Goal: Check status: Check status

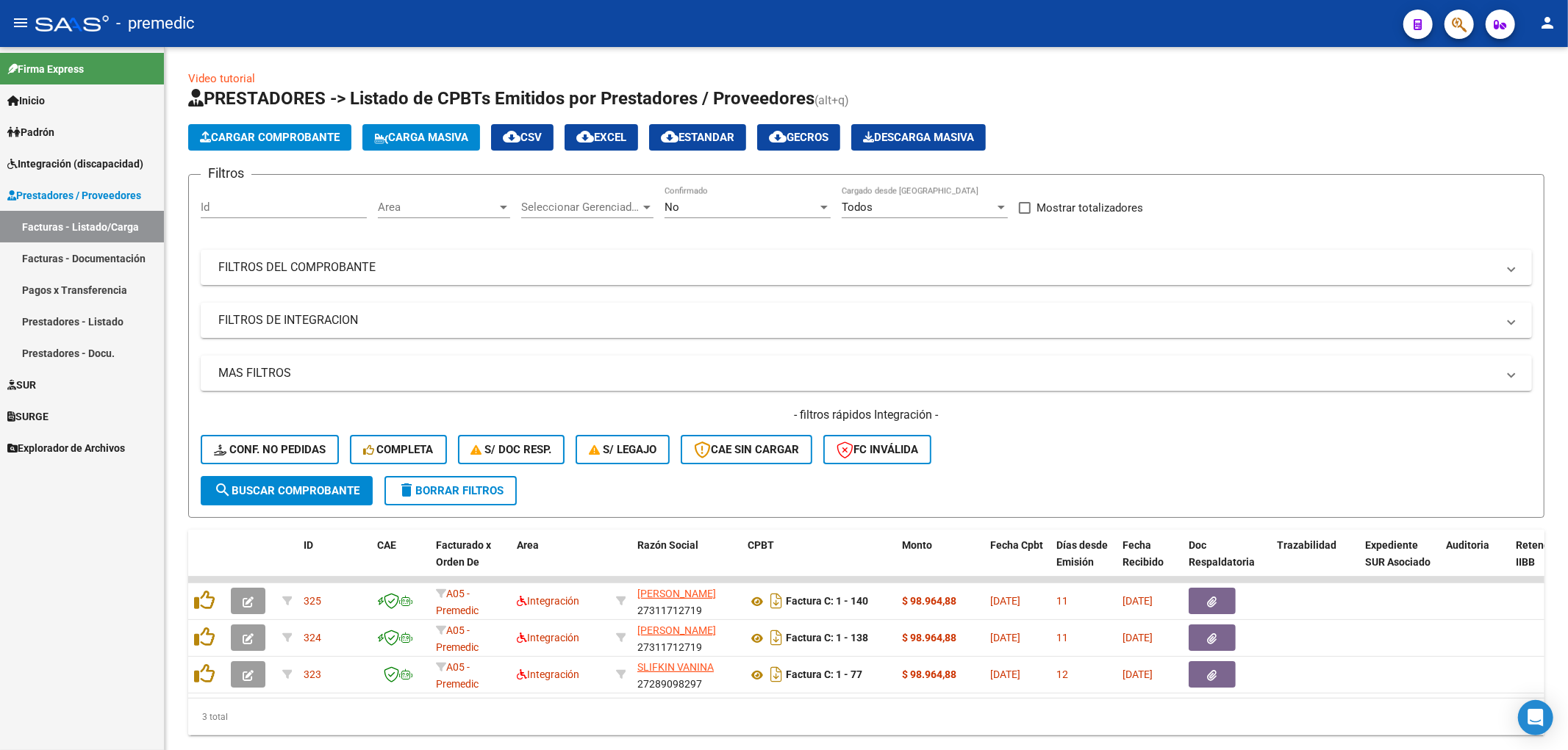
click at [57, 157] on span "Integración (discapacidad)" at bounding box center [76, 164] width 136 height 16
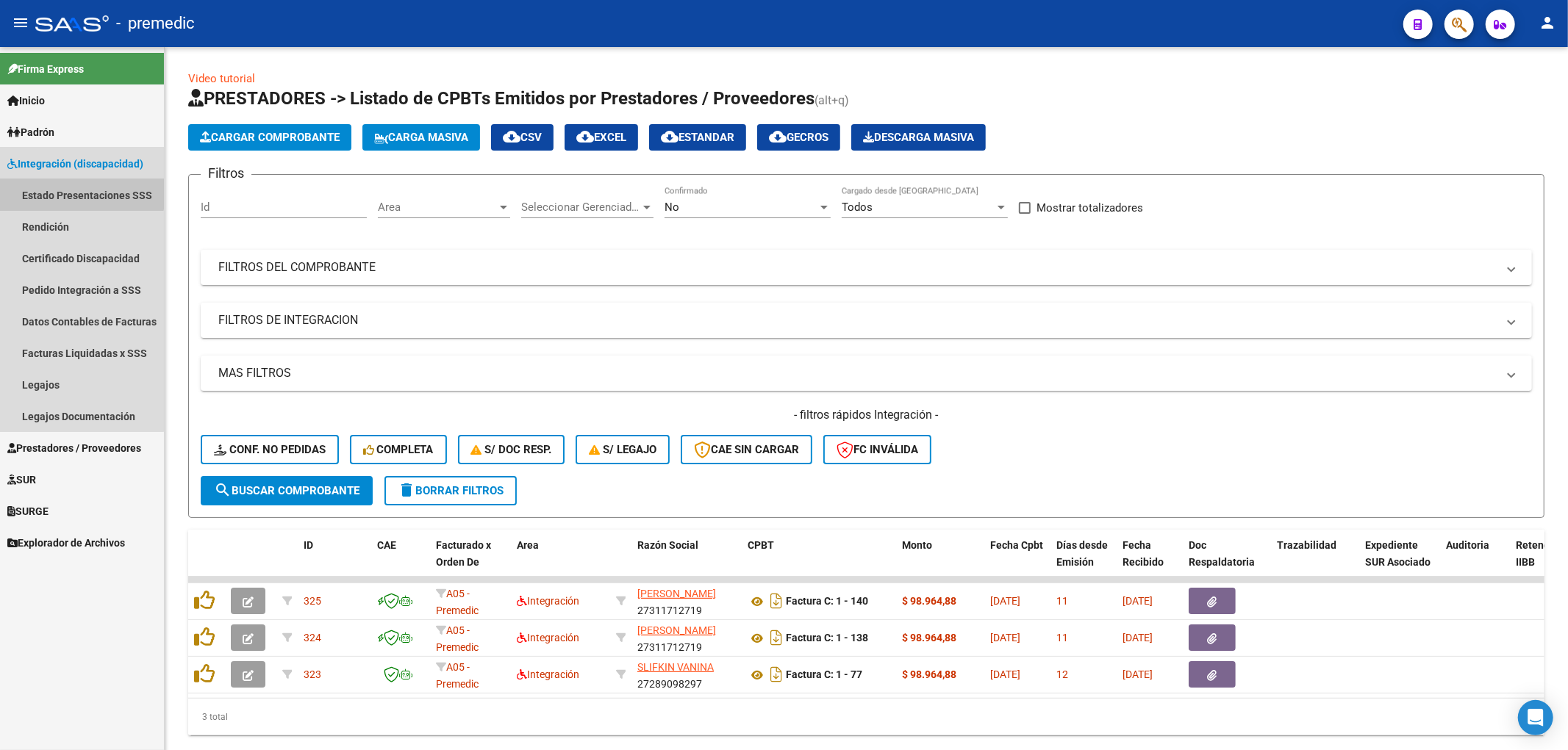
click at [61, 187] on link "Estado Presentaciones SSS" at bounding box center [81, 195] width 164 height 32
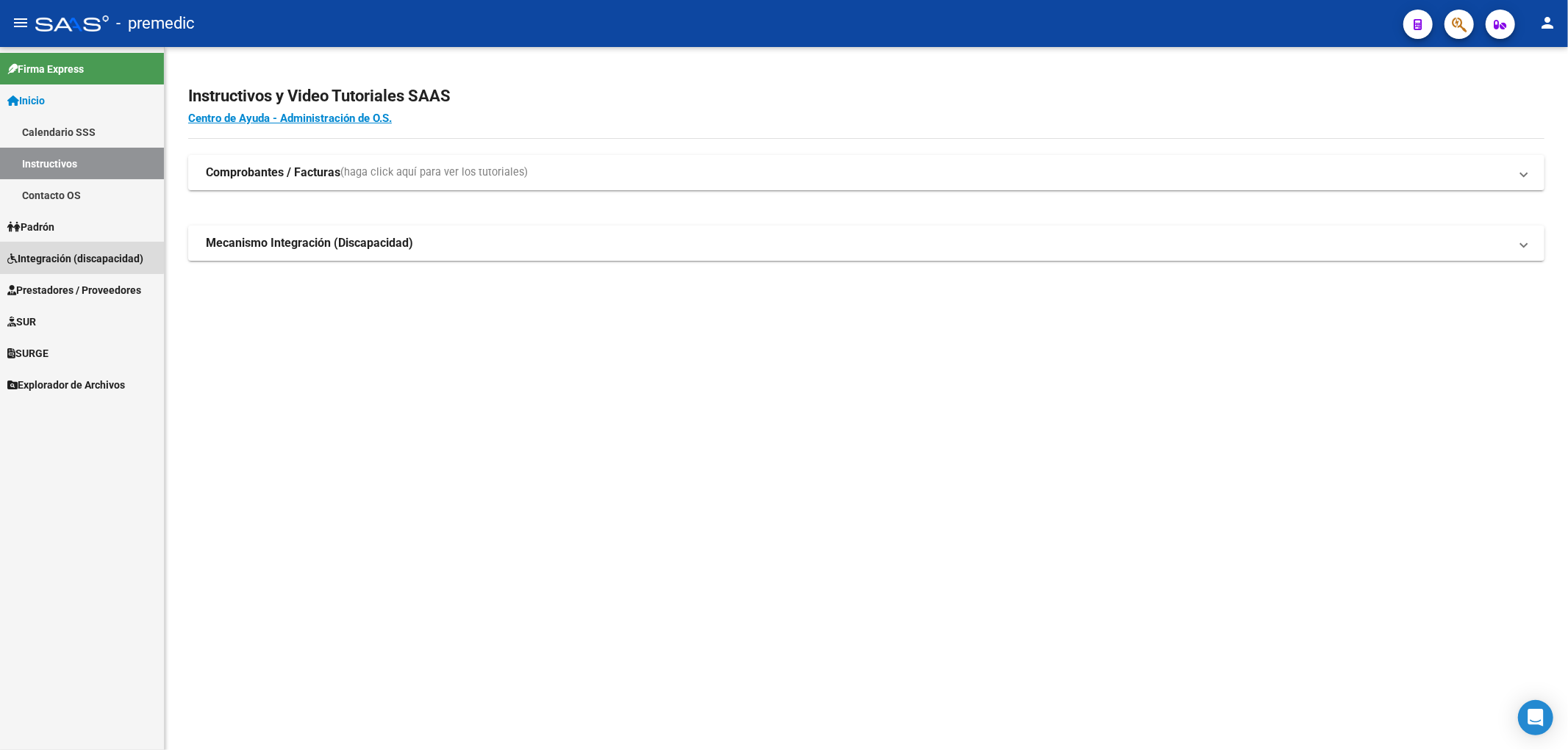
click at [56, 256] on span "Integración (discapacidad)" at bounding box center [76, 258] width 136 height 16
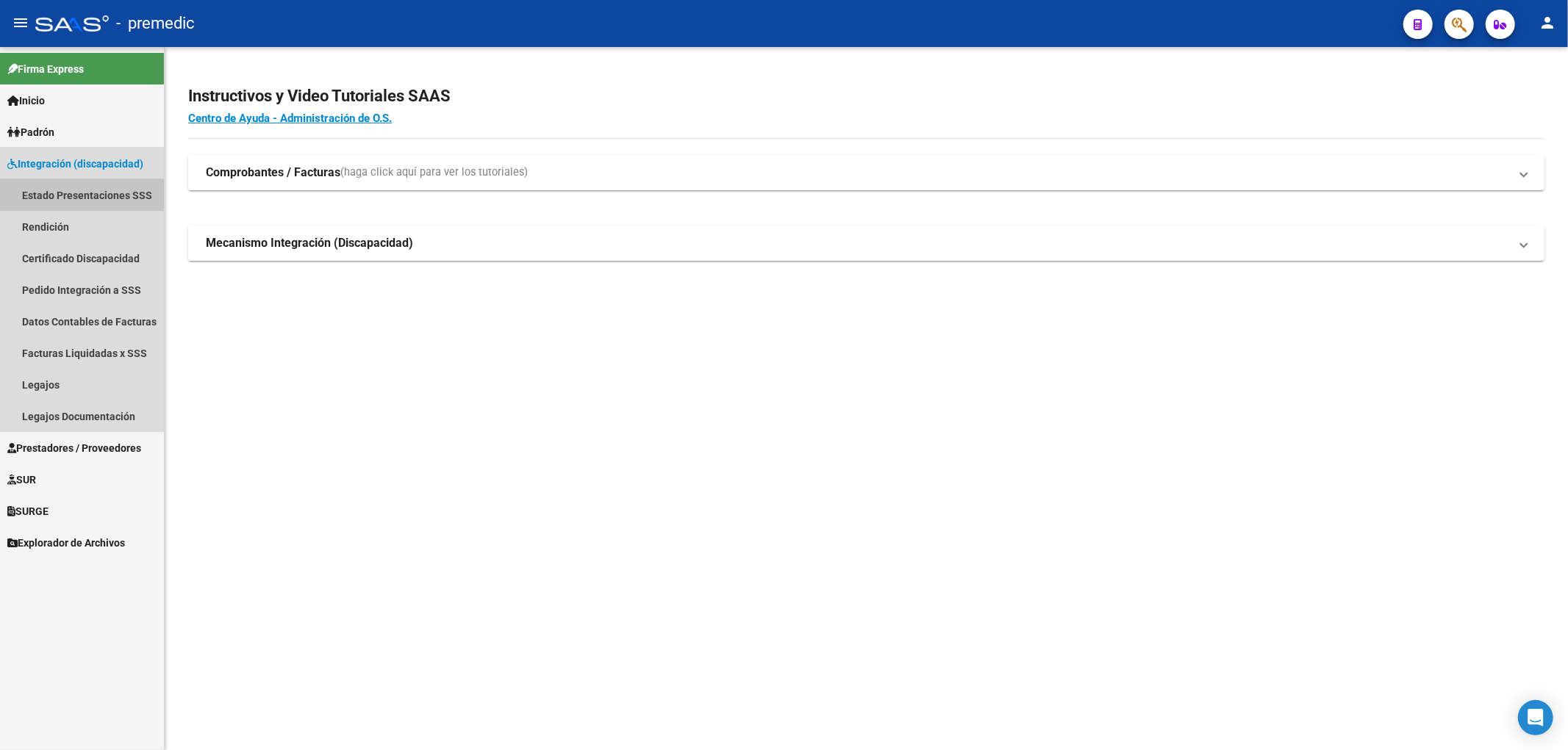
click at [72, 192] on link "Estado Presentaciones SSS" at bounding box center [81, 195] width 164 height 32
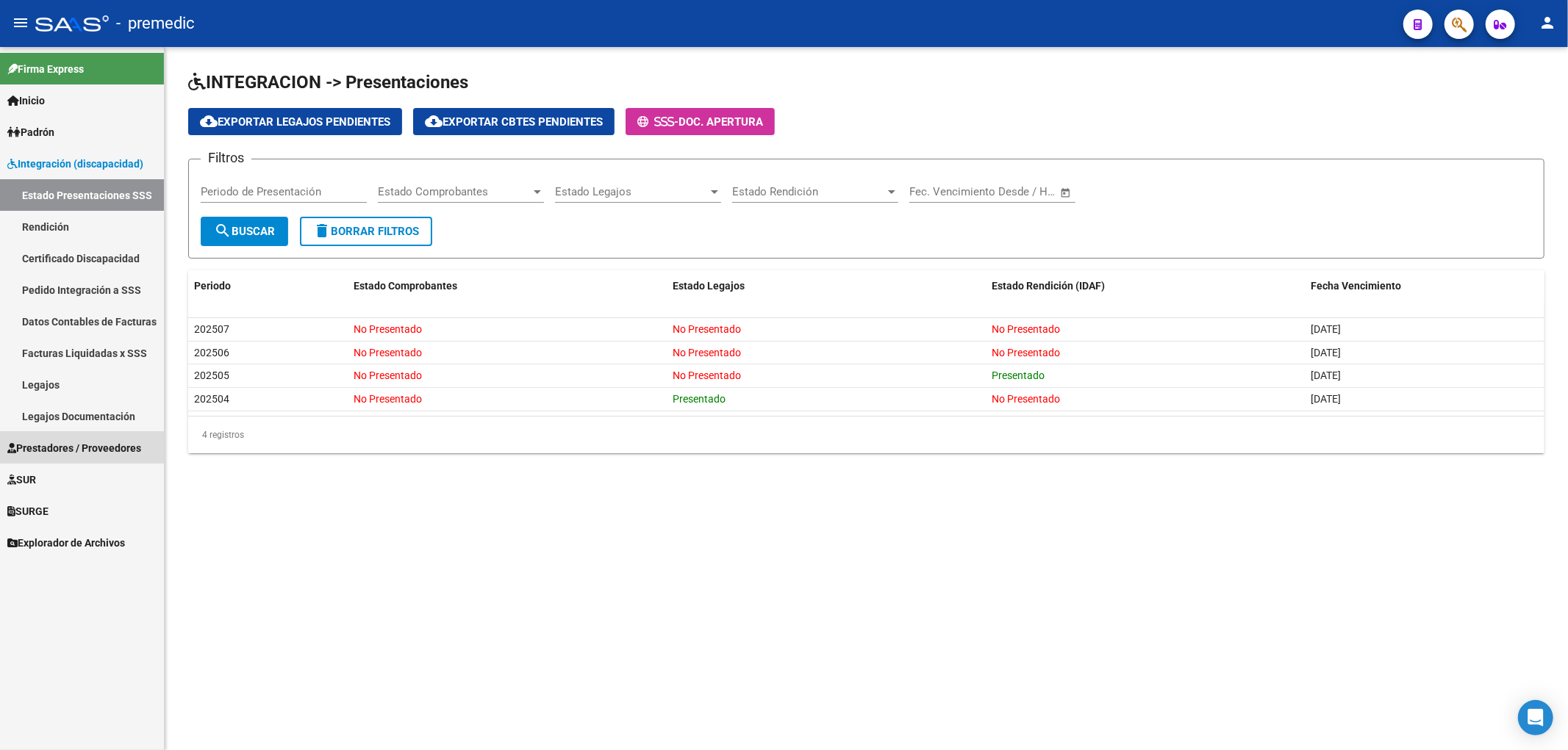
click at [44, 440] on span "Prestadores / Proveedores" at bounding box center [74, 448] width 133 height 16
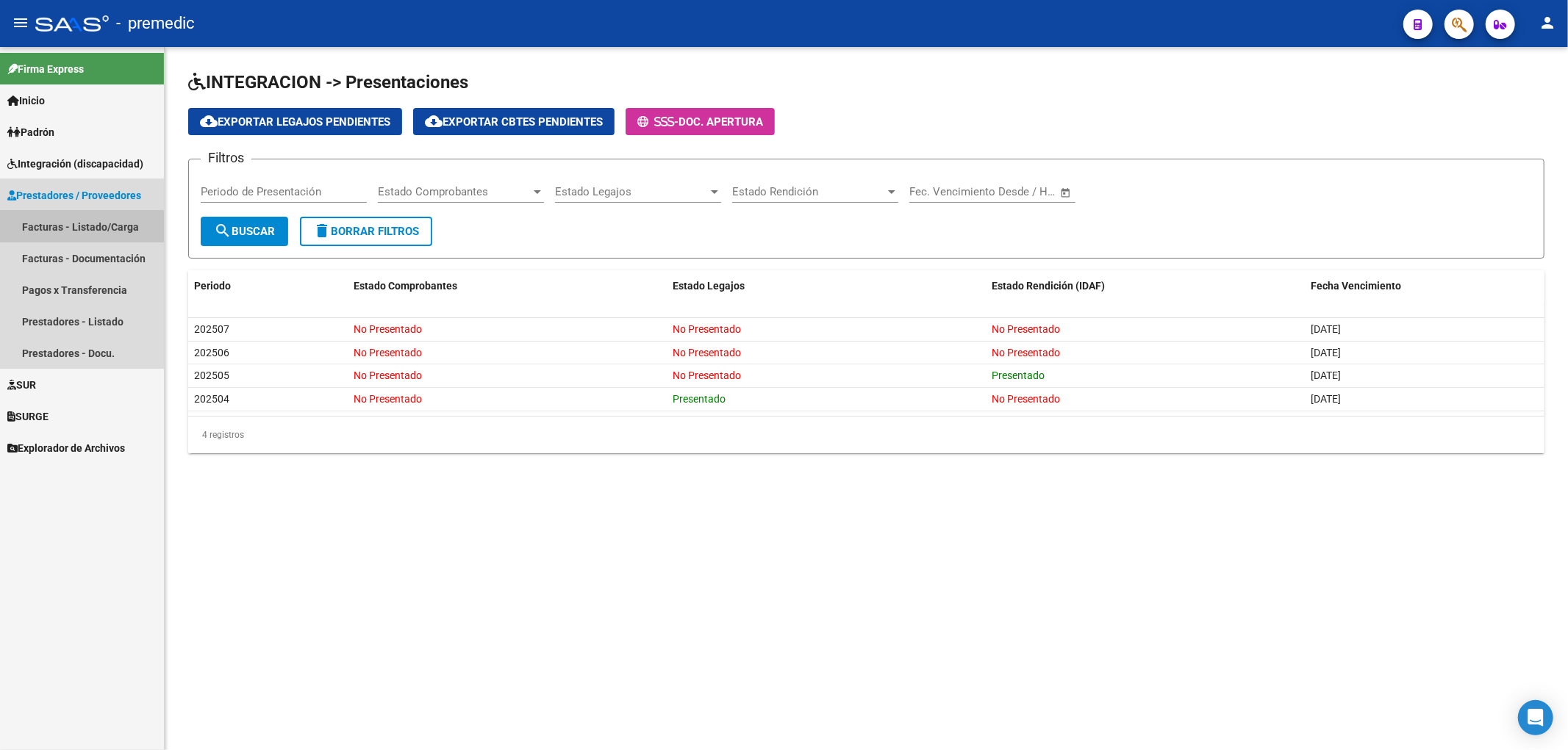
click at [68, 232] on link "Facturas - Listado/Carga" at bounding box center [81, 227] width 164 height 32
